Goal: Navigation & Orientation: Understand site structure

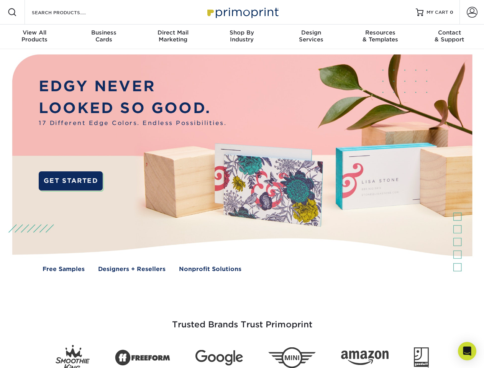
click at [242, 184] on img at bounding box center [241, 168] width 479 height 239
click at [12, 12] on span at bounding box center [12, 12] width 9 height 9
click at [472, 12] on span at bounding box center [472, 12] width 11 height 11
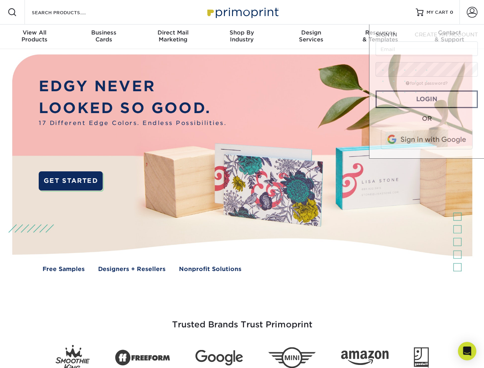
click at [34, 37] on div "View All Products" at bounding box center [34, 36] width 69 height 14
click at [103, 37] on div "Business Cards" at bounding box center [103, 36] width 69 height 14
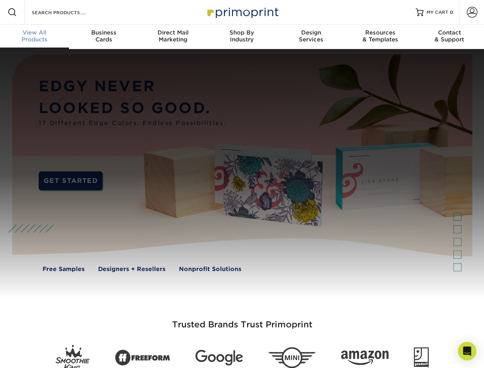
click at [173, 37] on div "Direct Mail Marketing" at bounding box center [172, 36] width 69 height 14
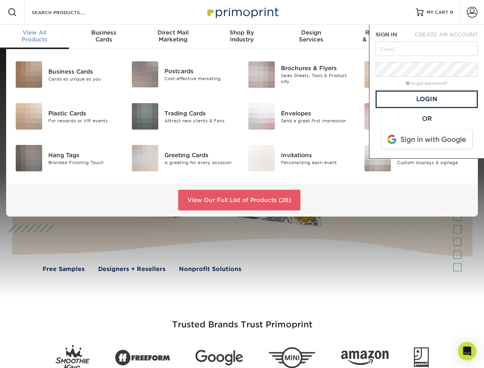
click at [242, 37] on div "Shop By Industry" at bounding box center [241, 36] width 69 height 14
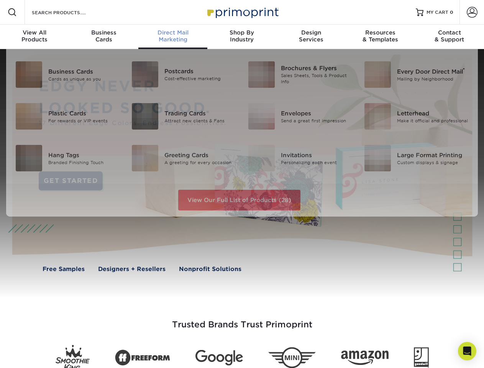
click at [311, 37] on div "Design Services" at bounding box center [311, 36] width 69 height 14
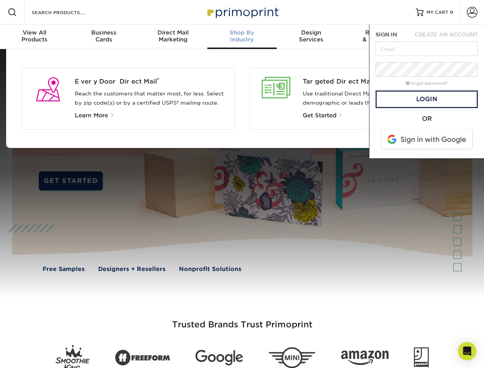
click at [380, 37] on span "SIGN IN" at bounding box center [385, 34] width 21 height 6
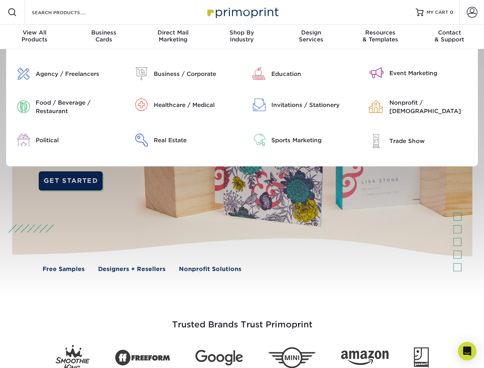
click at [449, 37] on div "Contact & Support" at bounding box center [449, 36] width 69 height 14
